Goal: Find specific fact: Find specific page/section

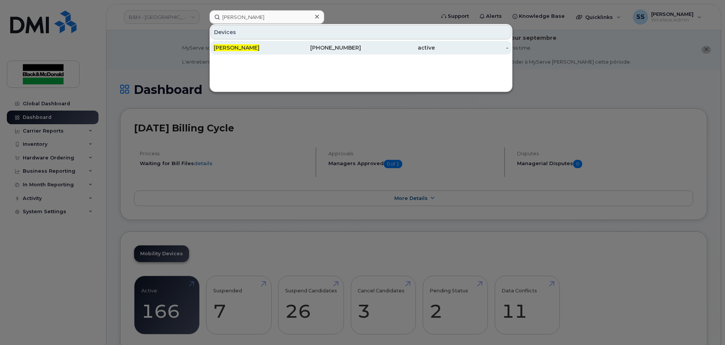
type input "[PERSON_NAME]"
click at [280, 53] on div "[PERSON_NAME]" at bounding box center [251, 48] width 74 height 14
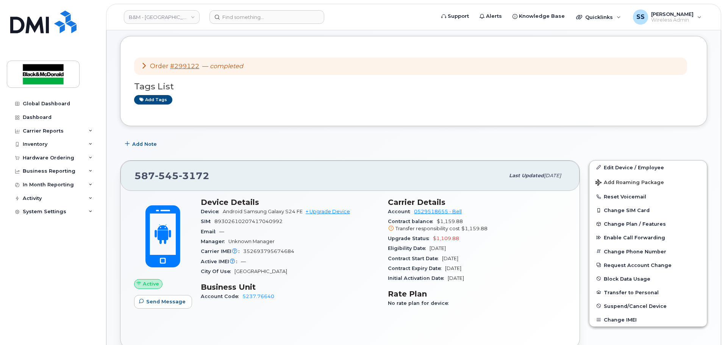
scroll to position [76, 0]
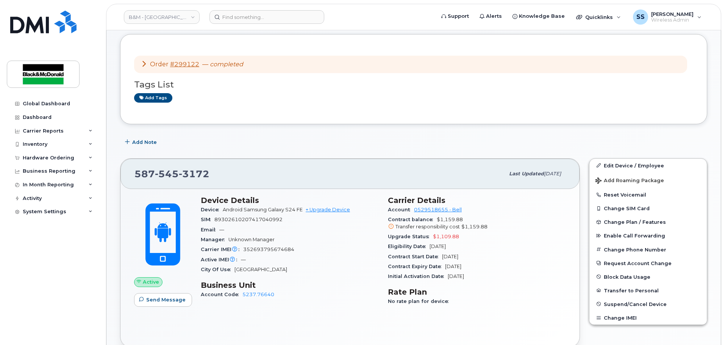
click at [284, 109] on div "Active IMEI Active IMEI is refreshed daily with a delay of up to 48 hours follo…" at bounding box center [290, 260] width 178 height 10
drag, startPoint x: 299, startPoint y: 249, endPoint x: 241, endPoint y: 250, distance: 58.0
click at [241, 109] on div "Carrier IMEI Carrier IMEI is reported during the last billing cycle or change o…" at bounding box center [290, 250] width 178 height 10
copy span "352693795674684"
drag, startPoint x: 277, startPoint y: 228, endPoint x: 281, endPoint y: 225, distance: 5.1
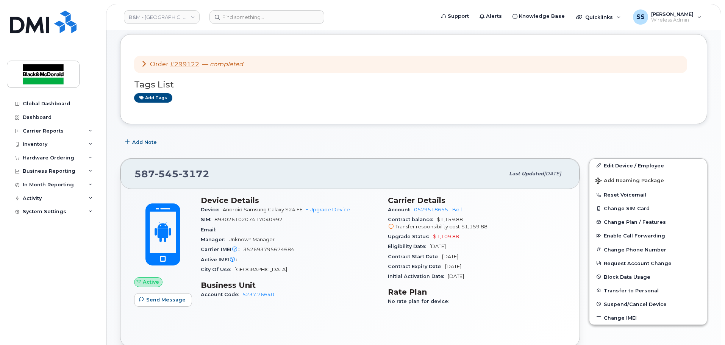
click at [277, 109] on div "Email —" at bounding box center [290, 230] width 178 height 10
drag, startPoint x: 304, startPoint y: 207, endPoint x: 225, endPoint y: 213, distance: 79.0
click at [225, 109] on div "Device Android Samsung Galaxy S24 FE + Upgrade Device" at bounding box center [290, 210] width 178 height 10
copy span "Android Samsung Galaxy S24 FE"
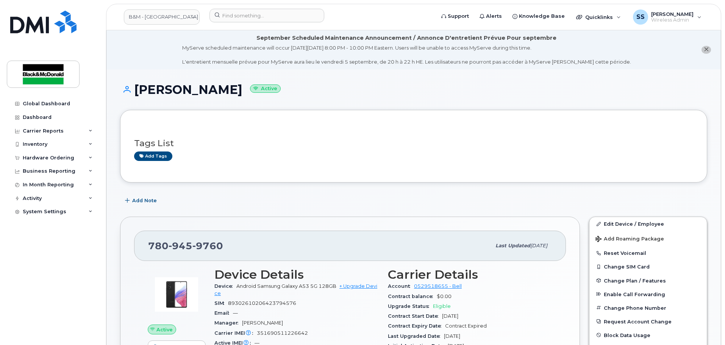
scroll to position [76, 0]
